Goal: Task Accomplishment & Management: Complete application form

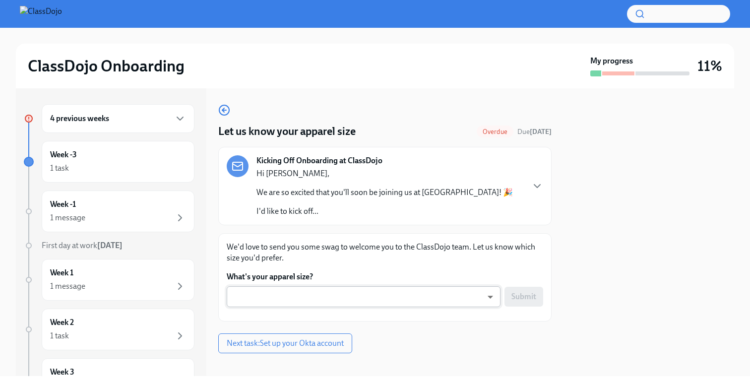
click at [323, 298] on body "ClassDojo Onboarding My progress 11% 4 previous weeks Week -3 1 task Week -1 1 …" at bounding box center [375, 193] width 750 height 386
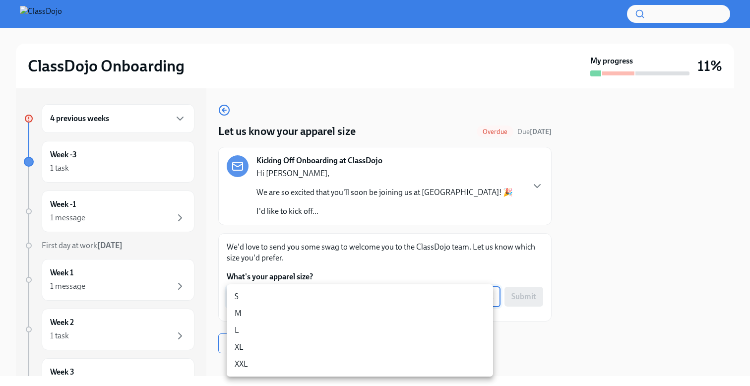
click at [321, 308] on li "M" at bounding box center [360, 313] width 266 height 17
type input "TL23hZCxT"
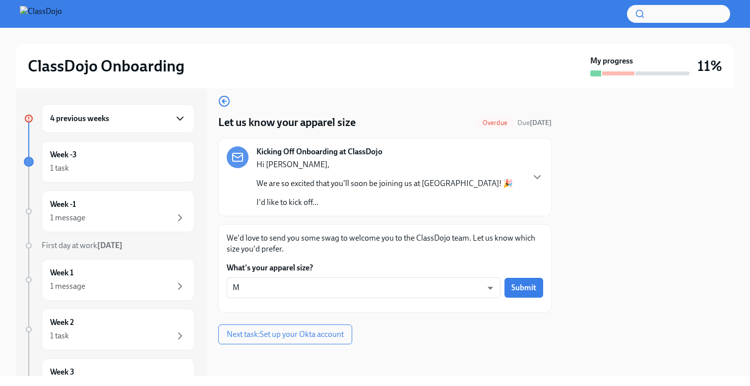
click at [177, 117] on icon "button" at bounding box center [180, 118] width 6 height 3
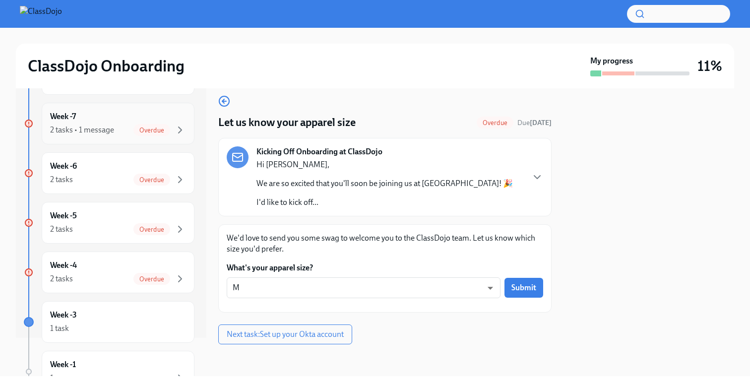
scroll to position [72, 0]
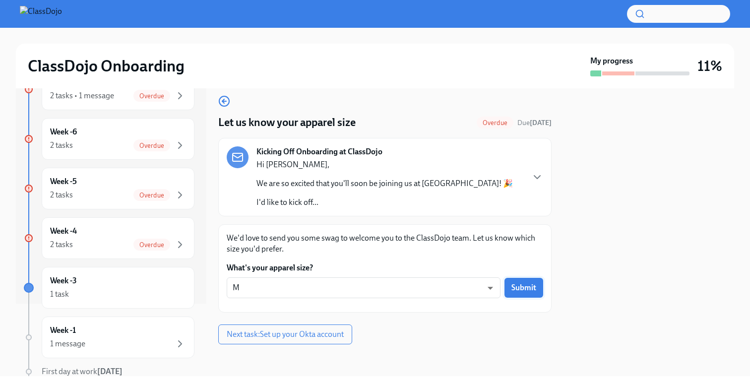
click at [516, 286] on span "Submit" at bounding box center [523, 288] width 25 height 10
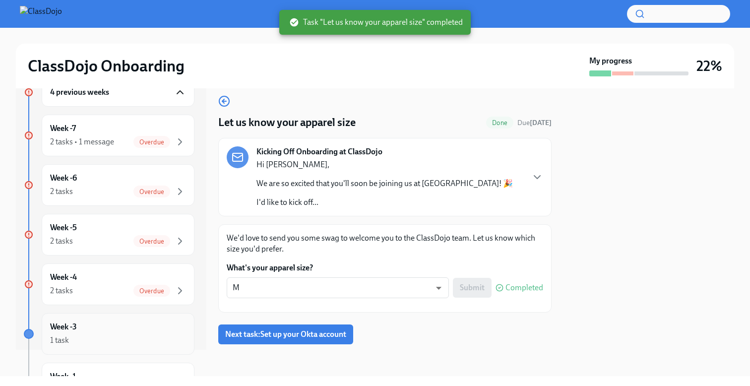
scroll to position [0, 0]
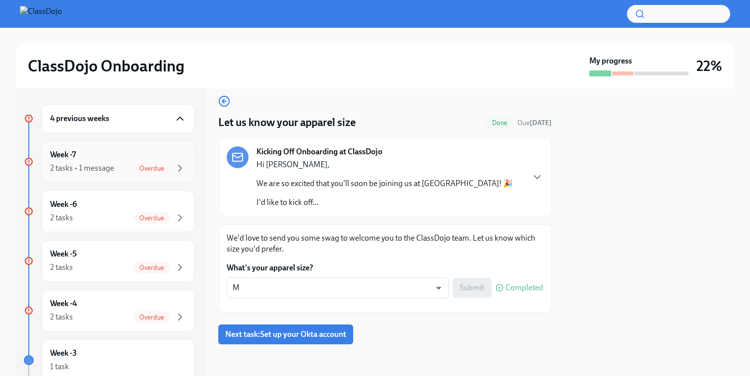
click at [121, 172] on div "2 tasks • 1 message Overdue" at bounding box center [118, 168] width 136 height 12
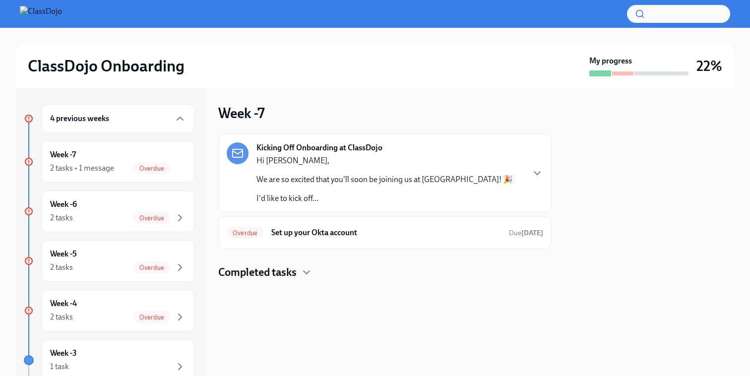
click at [374, 190] on div "Hi [PERSON_NAME], We are so excited that you'll soon be joining us at ClassDojo…" at bounding box center [384, 179] width 256 height 49
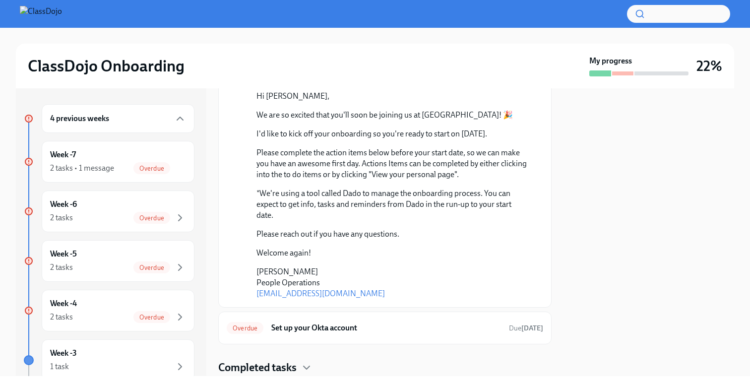
scroll to position [136, 0]
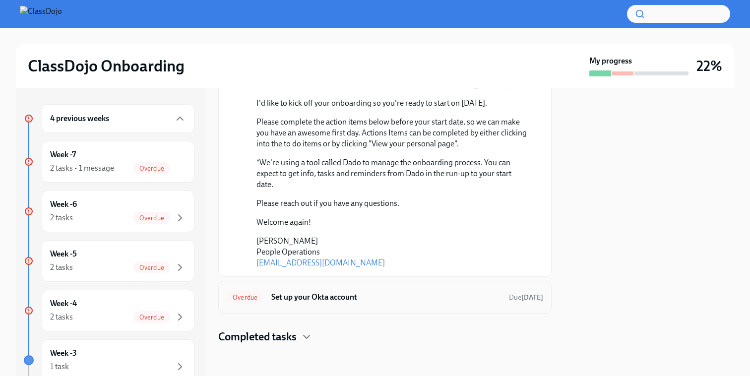
click at [328, 290] on div "Overdue Set up your Okta account Due [DATE]" at bounding box center [385, 297] width 316 height 16
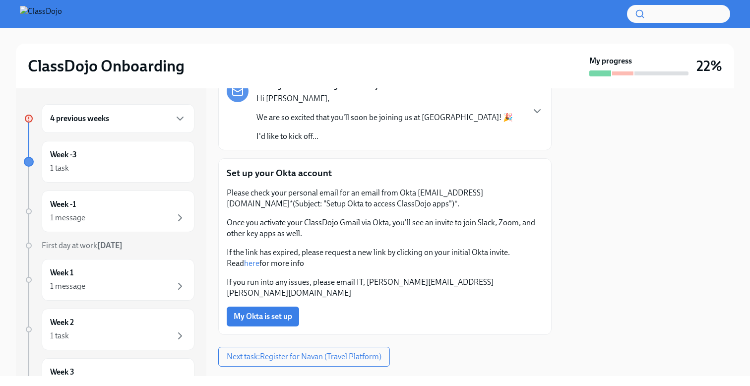
scroll to position [86, 0]
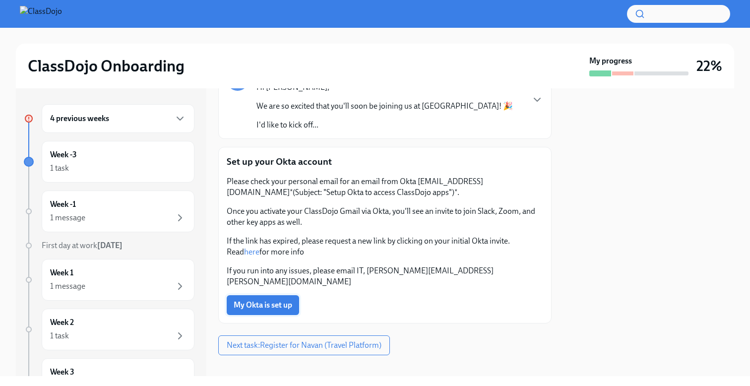
click at [275, 300] on span "My Okta is set up" at bounding box center [263, 305] width 59 height 10
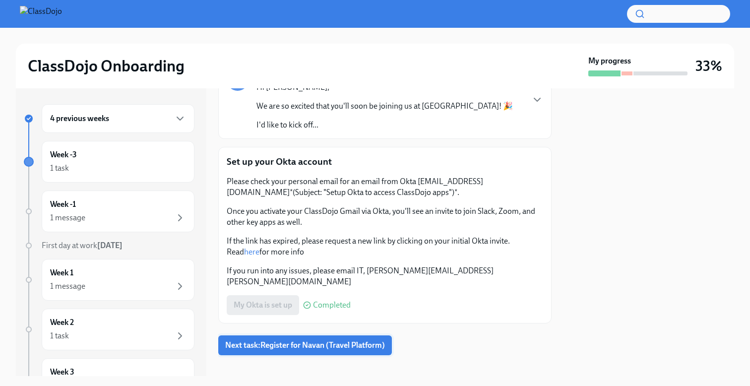
click at [314, 340] on button "Next task : Register for Navan (Travel Platform)" at bounding box center [305, 345] width 174 height 20
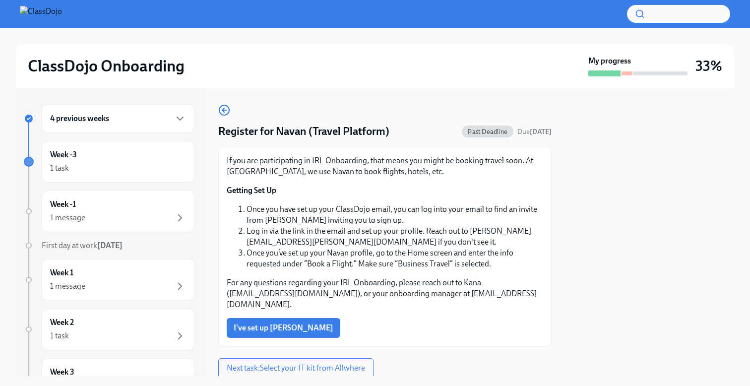
scroll to position [2, 0]
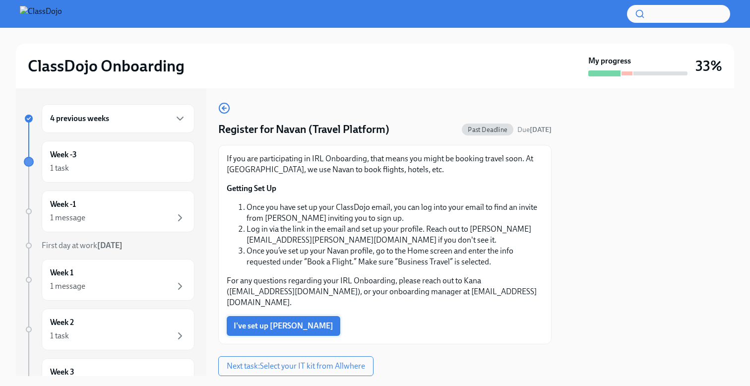
click at [267, 321] on span "I've set up [PERSON_NAME]" at bounding box center [284, 326] width 100 height 10
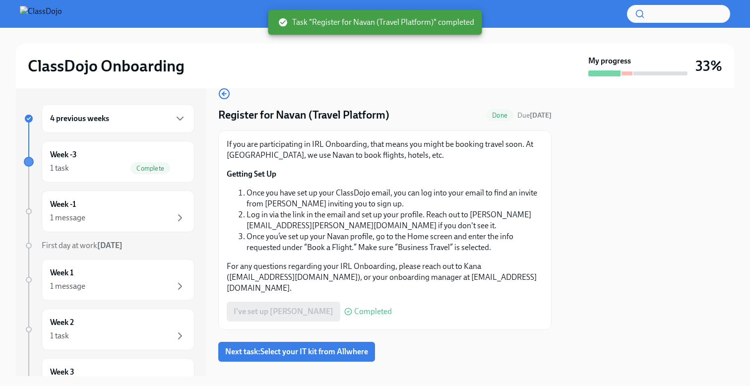
scroll to position [23, 0]
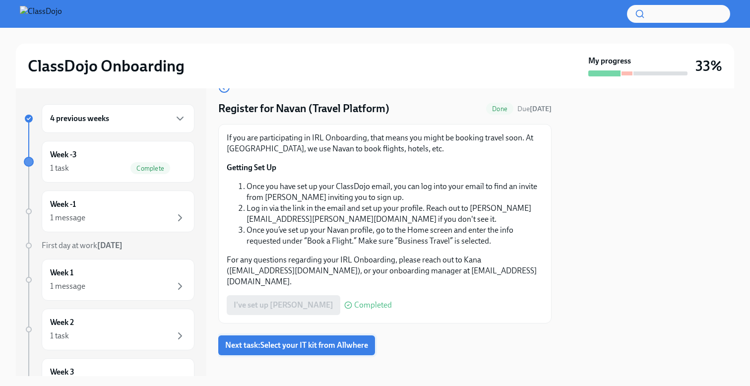
click at [318, 340] on button "Next task : Select your IT kit from Allwhere" at bounding box center [296, 345] width 157 height 20
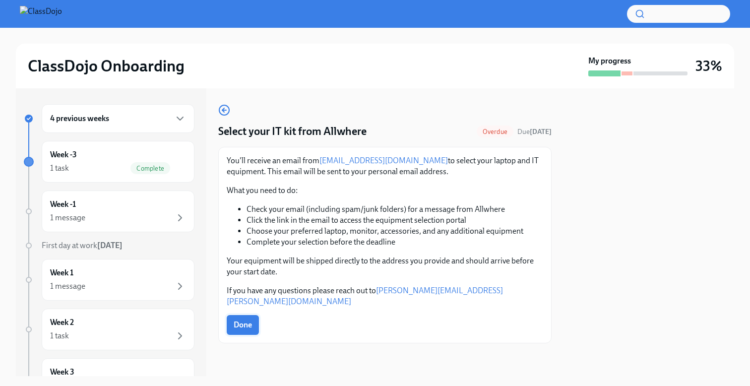
click at [241, 320] on span "Done" at bounding box center [243, 325] width 18 height 10
click at [155, 218] on div "1 message" at bounding box center [118, 218] width 136 height 12
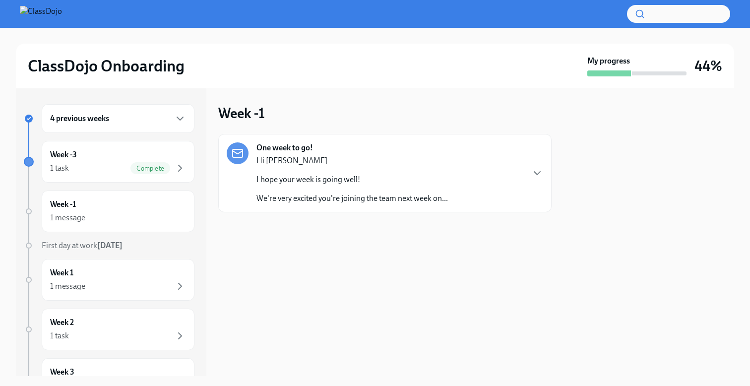
click at [412, 167] on div "Hi [PERSON_NAME] I hope your week is going well! We're very excited you're join…" at bounding box center [351, 179] width 191 height 49
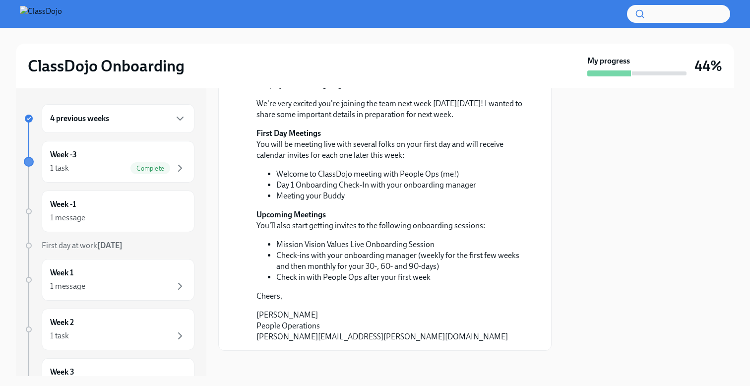
scroll to position [131, 0]
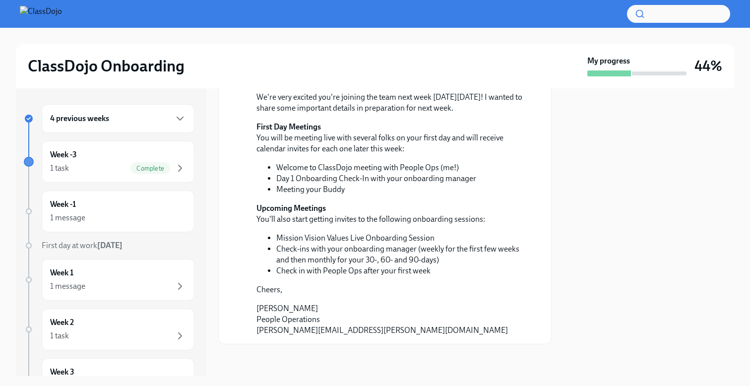
click at [143, 110] on div "4 previous weeks" at bounding box center [118, 118] width 153 height 29
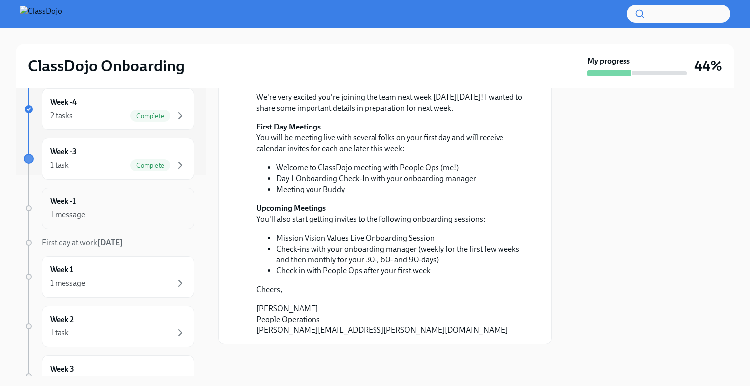
scroll to position [202, 0]
click at [122, 221] on div "Week -1 1 message" at bounding box center [118, 207] width 153 height 42
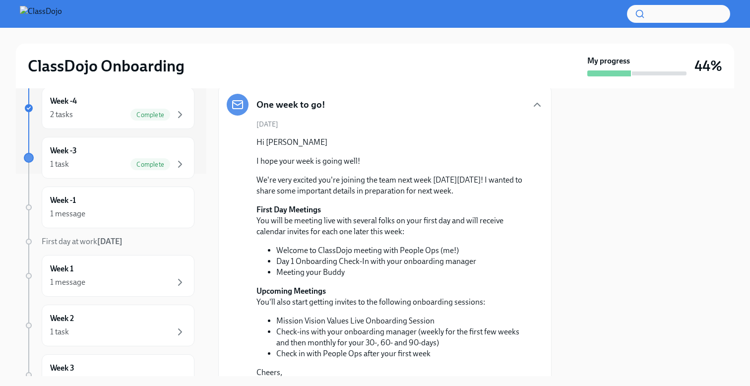
scroll to position [51, 0]
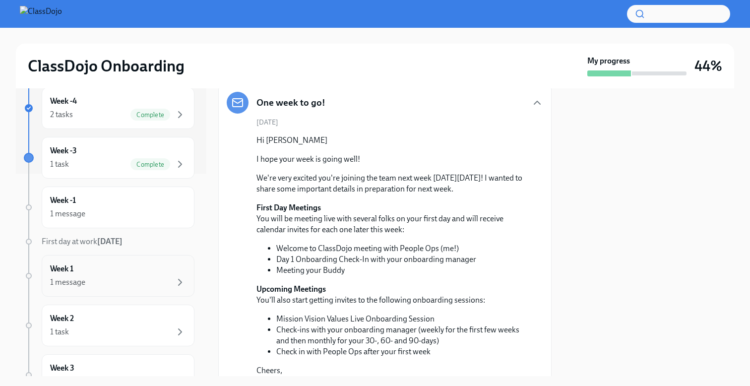
click at [131, 282] on div "1 message" at bounding box center [118, 282] width 136 height 12
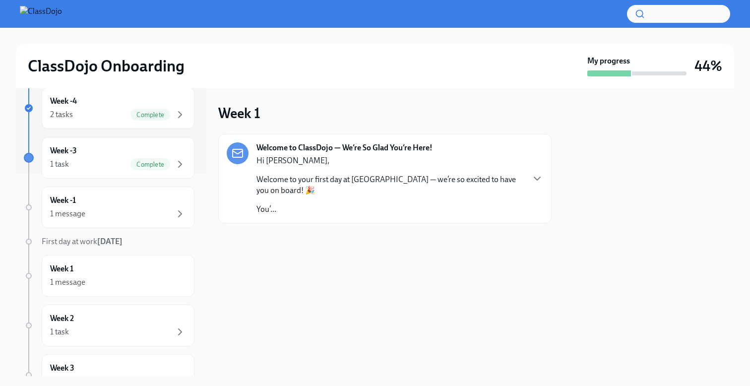
click at [419, 189] on p "Welcome to your first day at [GEOGRAPHIC_DATA] — we’re so excited to have you o…" at bounding box center [389, 185] width 267 height 22
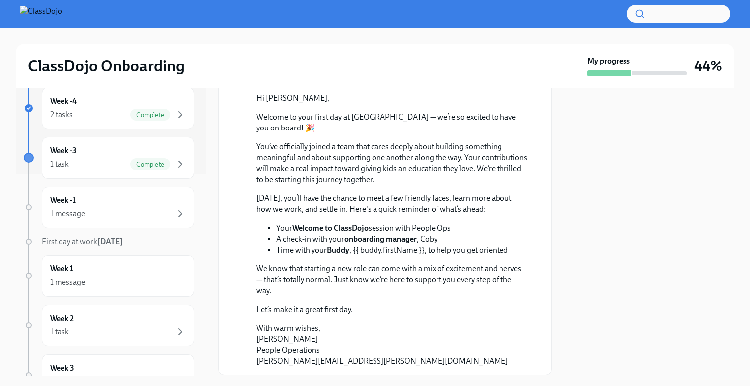
scroll to position [123, 0]
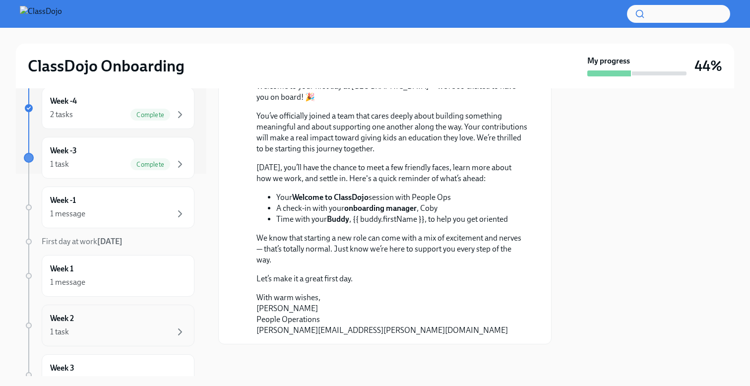
click at [117, 320] on div "Week 2 1 task" at bounding box center [118, 325] width 136 height 25
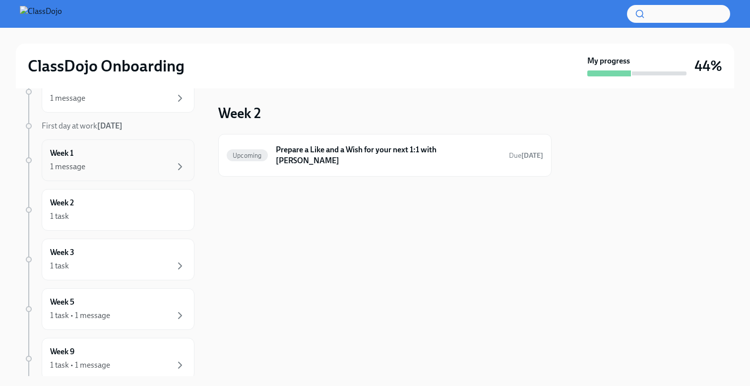
scroll to position [393, 0]
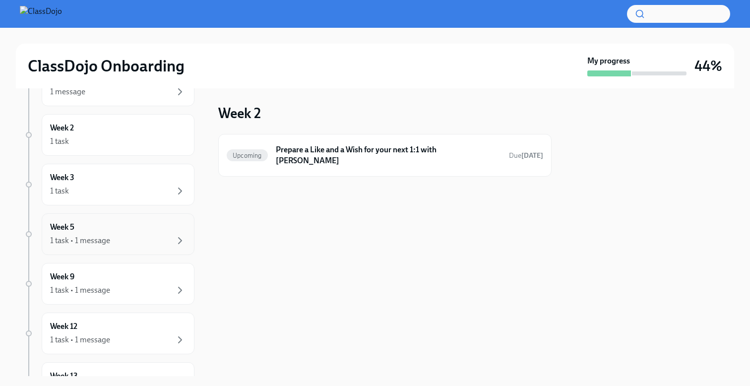
click at [97, 239] on div "1 task • 1 message" at bounding box center [80, 240] width 60 height 11
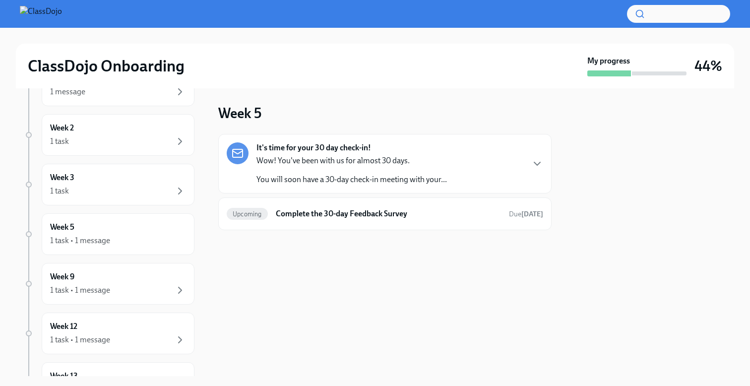
click at [354, 170] on div "Wow! You've been with us for almost 30 days. You will soon have a 30-day check-…" at bounding box center [351, 170] width 190 height 30
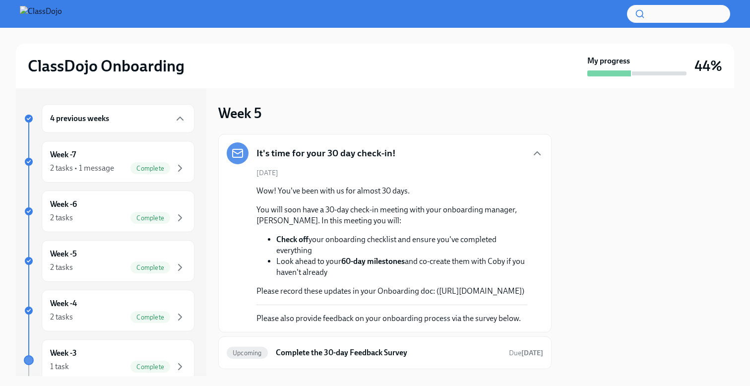
click at [108, 117] on h6 "4 previous weeks" at bounding box center [79, 118] width 59 height 11
